Goal: Task Accomplishment & Management: Manage account settings

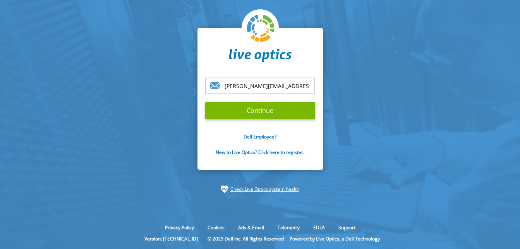
click at [299, 87] on input "david.pain@wavenetuk.com" at bounding box center [260, 85] width 110 height 17
drag, startPoint x: 307, startPoint y: 86, endPoint x: 222, endPoint y: 88, distance: 85.2
click at [222, 88] on input "david.pain@wavenetuk.com" at bounding box center [260, 85] width 110 height 17
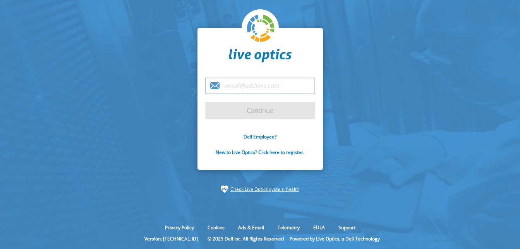
click at [221, 88] on input "email" at bounding box center [260, 85] width 110 height 17
click at [248, 84] on input "email" at bounding box center [260, 85] width 110 height 17
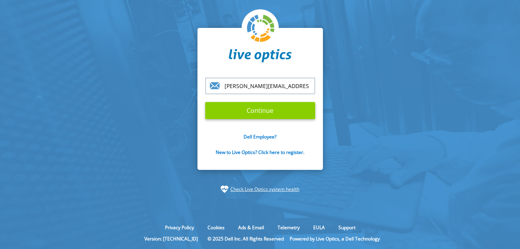
type input "david.pain@wavenet.co.uk"
click at [273, 113] on input "Continue" at bounding box center [260, 110] width 110 height 17
click at [277, 112] on input "Continue" at bounding box center [260, 110] width 110 height 17
click at [278, 112] on input "Continue" at bounding box center [260, 110] width 110 height 17
